Goal: Information Seeking & Learning: Learn about a topic

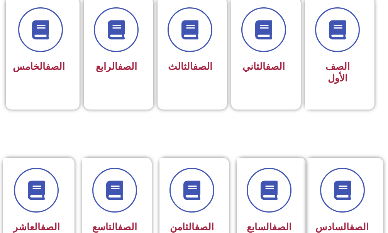
scroll to position [248, 0]
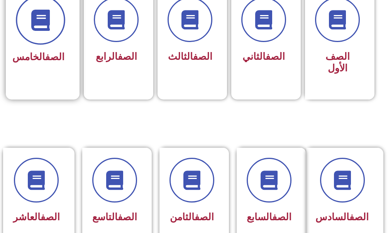
click at [46, 21] on icon at bounding box center [40, 19] width 21 height 21
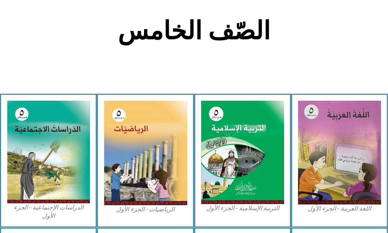
scroll to position [178, 0]
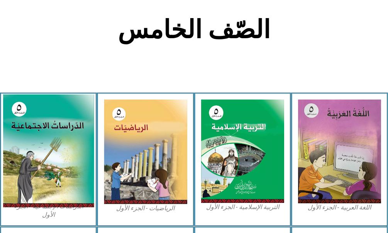
click at [63, 128] on img at bounding box center [49, 151] width 92 height 113
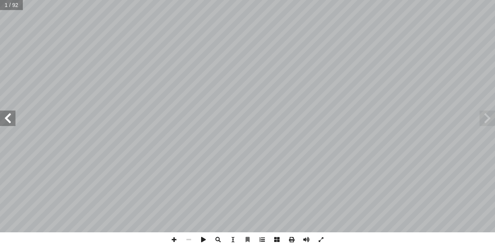
click at [264, 233] on span at bounding box center [262, 239] width 15 height 15
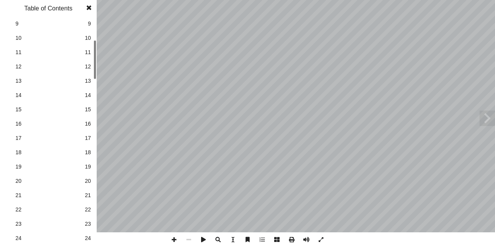
click at [83, 60] on link "12 12" at bounding box center [47, 67] width 87 height 14
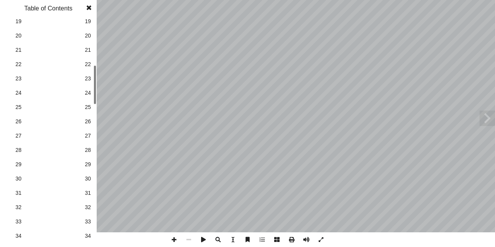
click at [76, 95] on link "24 24" at bounding box center [47, 93] width 87 height 14
click at [86, 110] on span "25" at bounding box center [88, 107] width 6 height 8
click at [87, 4] on span at bounding box center [89, 7] width 14 height 15
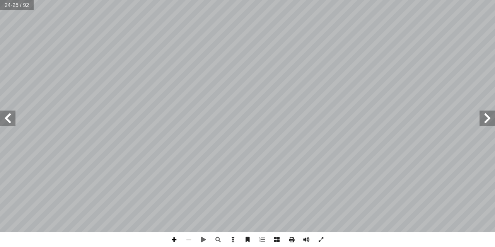
click at [175, 233] on span at bounding box center [174, 239] width 15 height 15
